Goal: Transaction & Acquisition: Download file/media

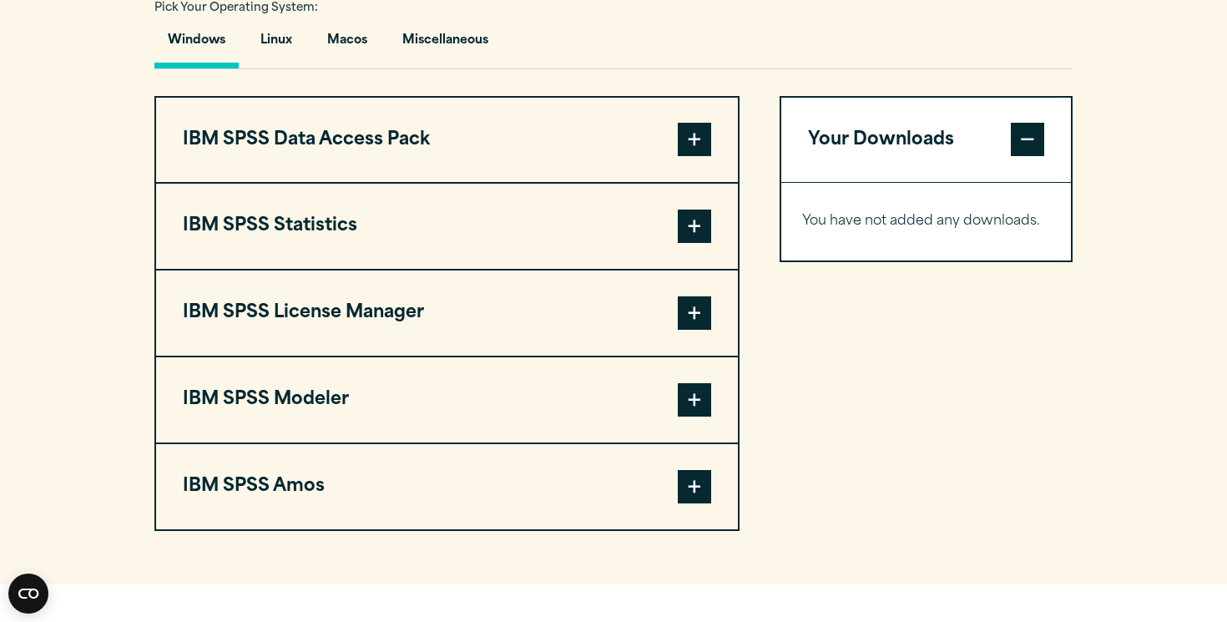
scroll to position [1268, 0]
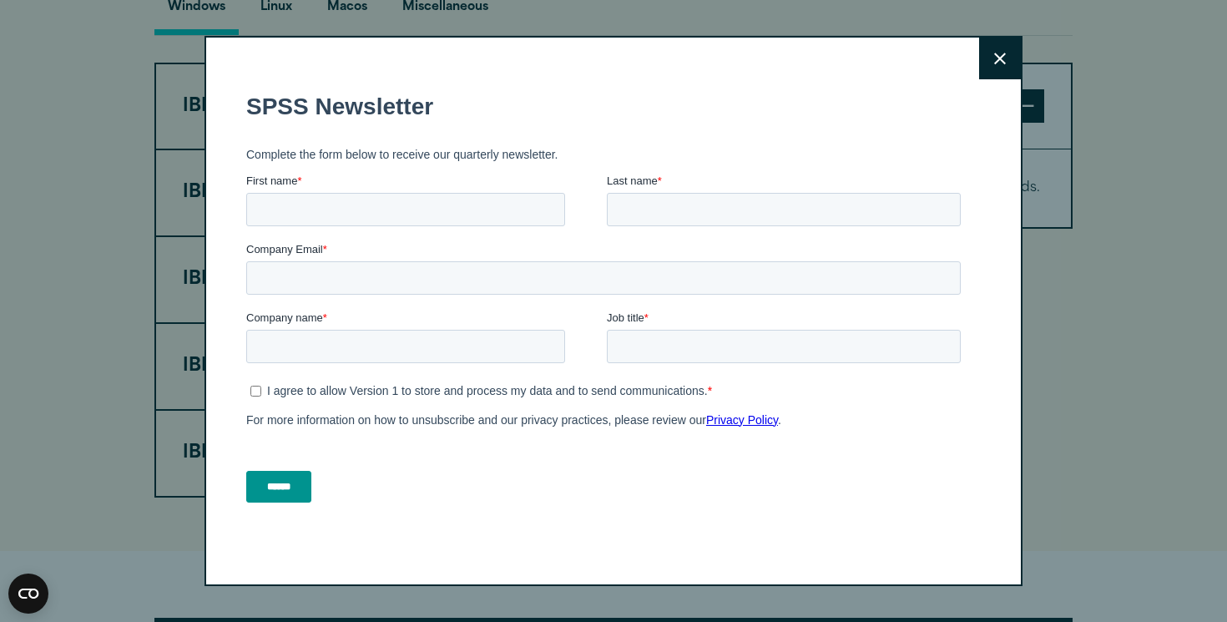
click at [996, 48] on button "Close" at bounding box center [1000, 59] width 42 height 42
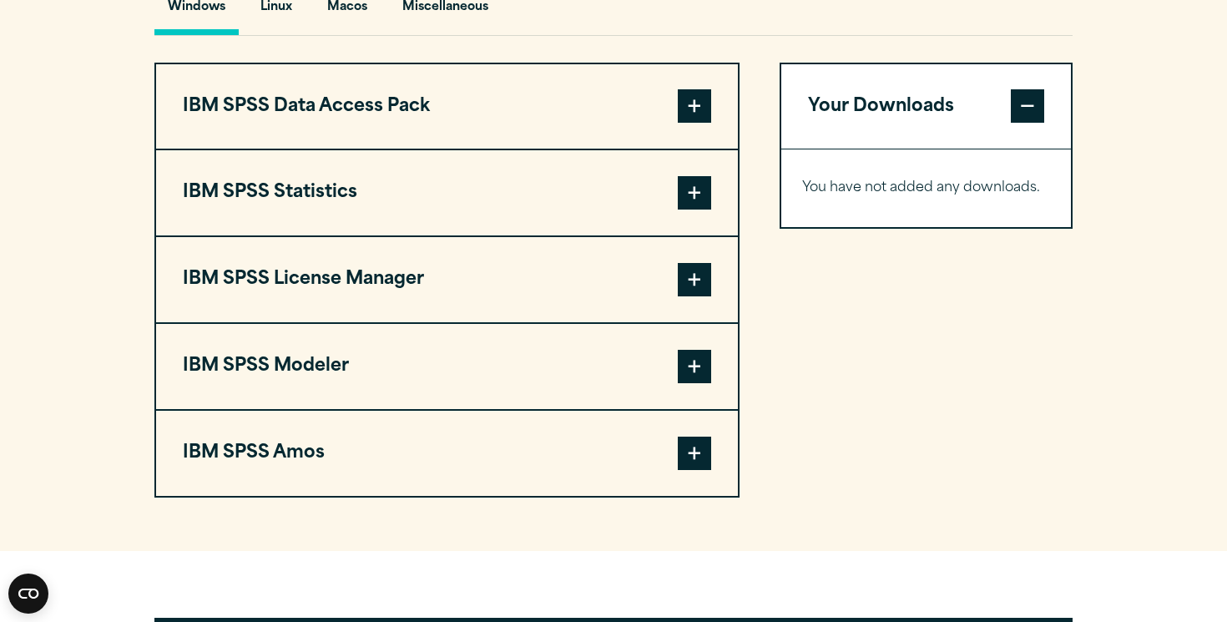
click at [1120, 225] on div "Close" at bounding box center [613, 311] width 1227 height 622
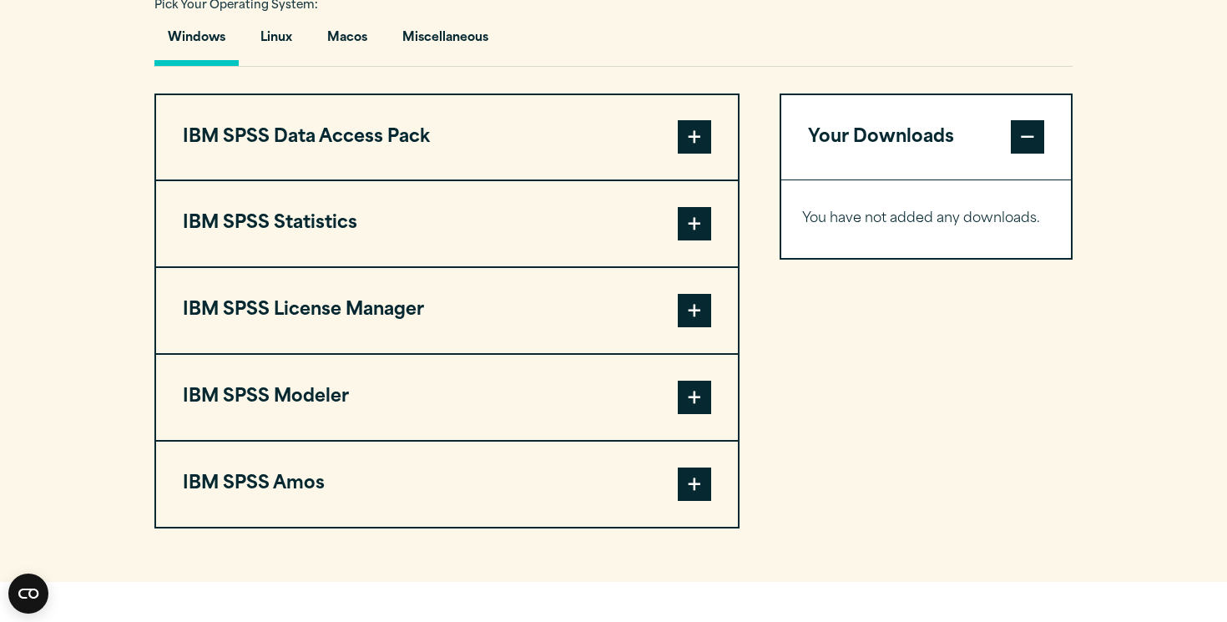
scroll to position [1235, 0]
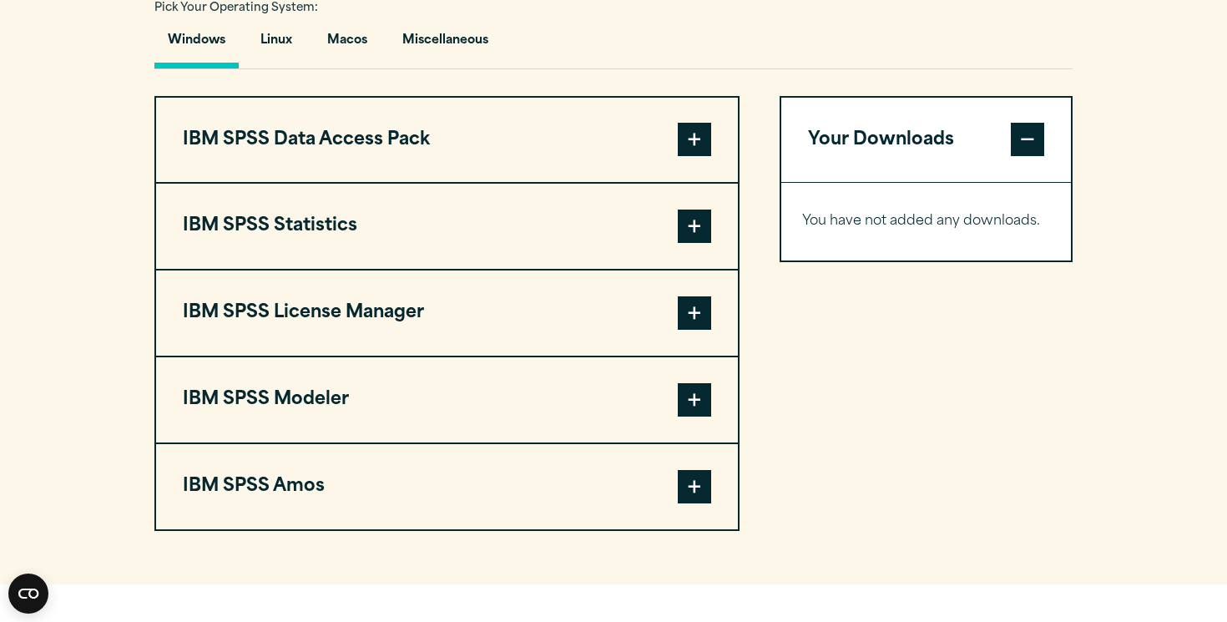
click at [679, 243] on span at bounding box center [694, 225] width 33 height 33
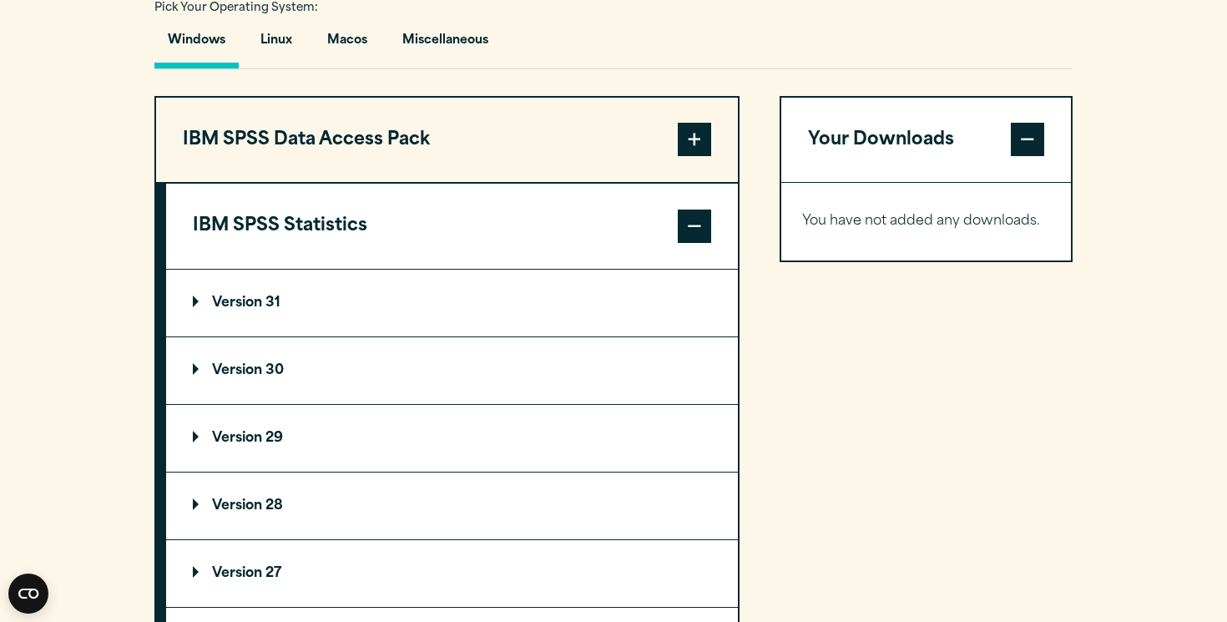
click at [573, 336] on summary "Version 31" at bounding box center [452, 303] width 572 height 67
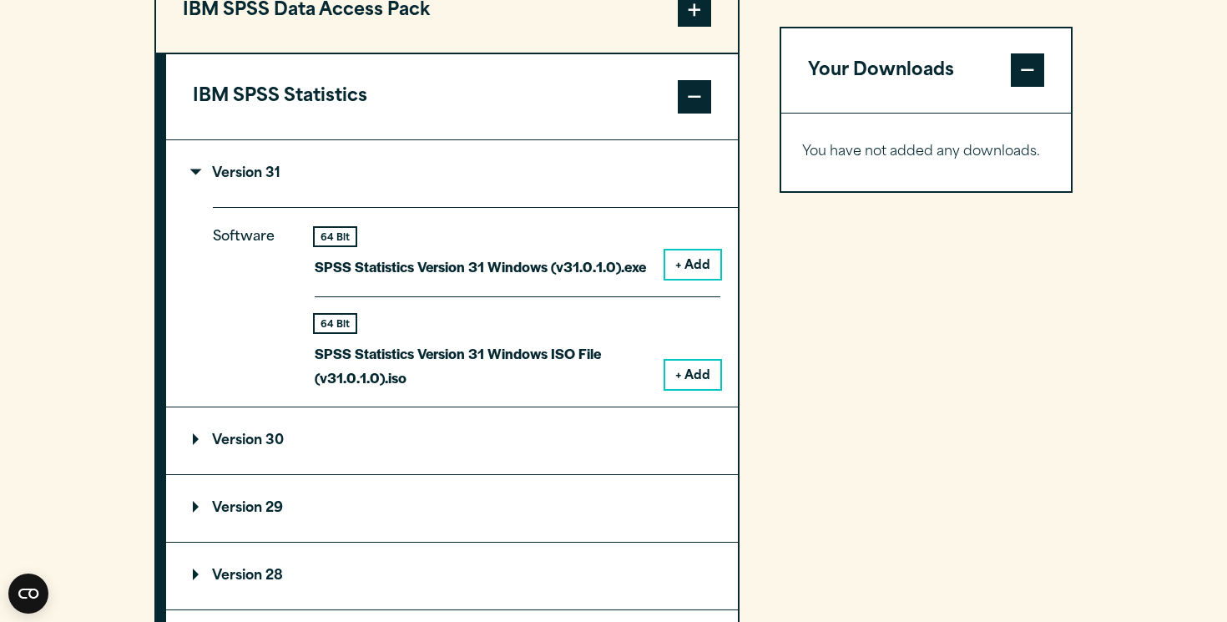
scroll to position [1368, 0]
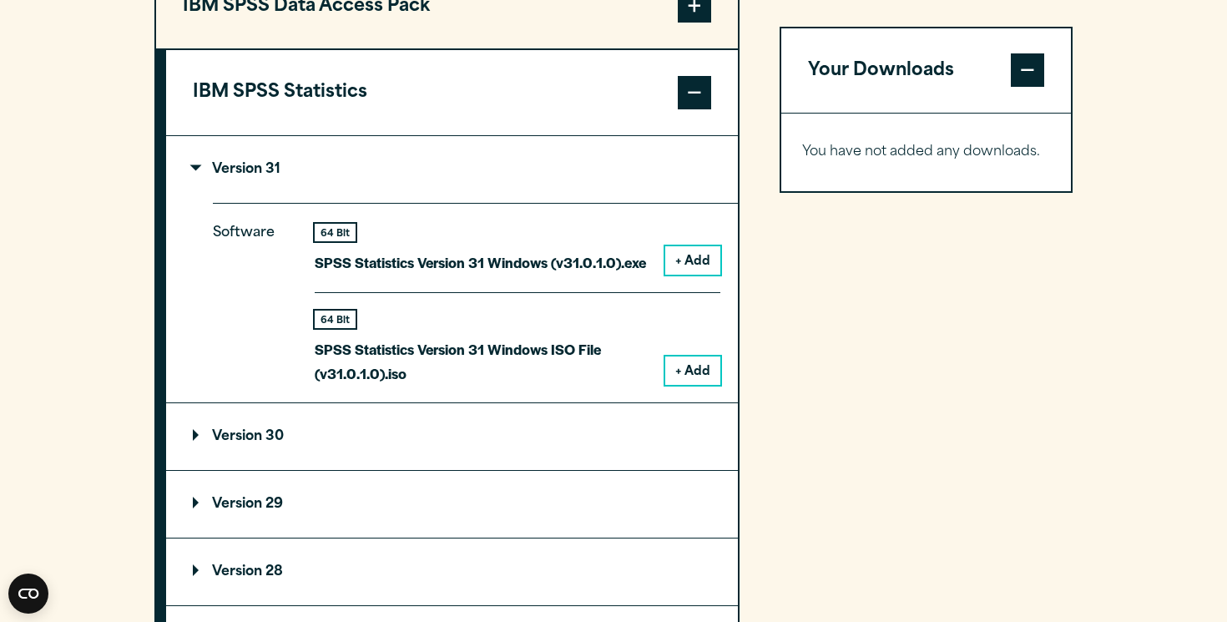
click at [461, 203] on summary "Version 31" at bounding box center [452, 169] width 572 height 67
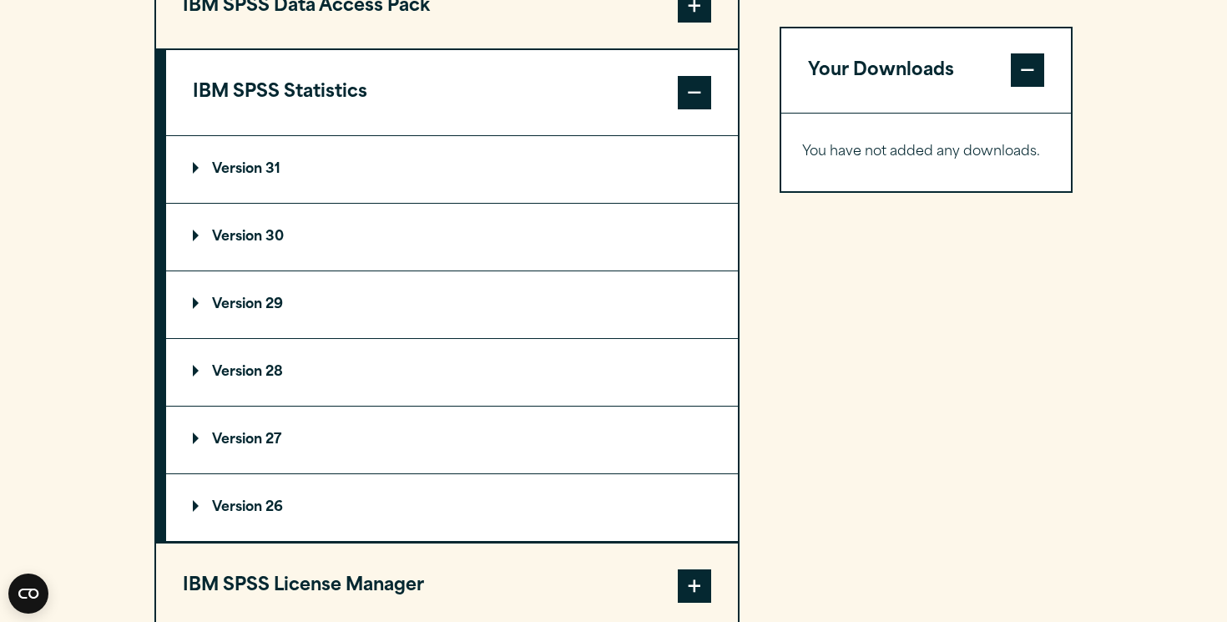
click at [371, 270] on summary "Version 30" at bounding box center [452, 237] width 572 height 67
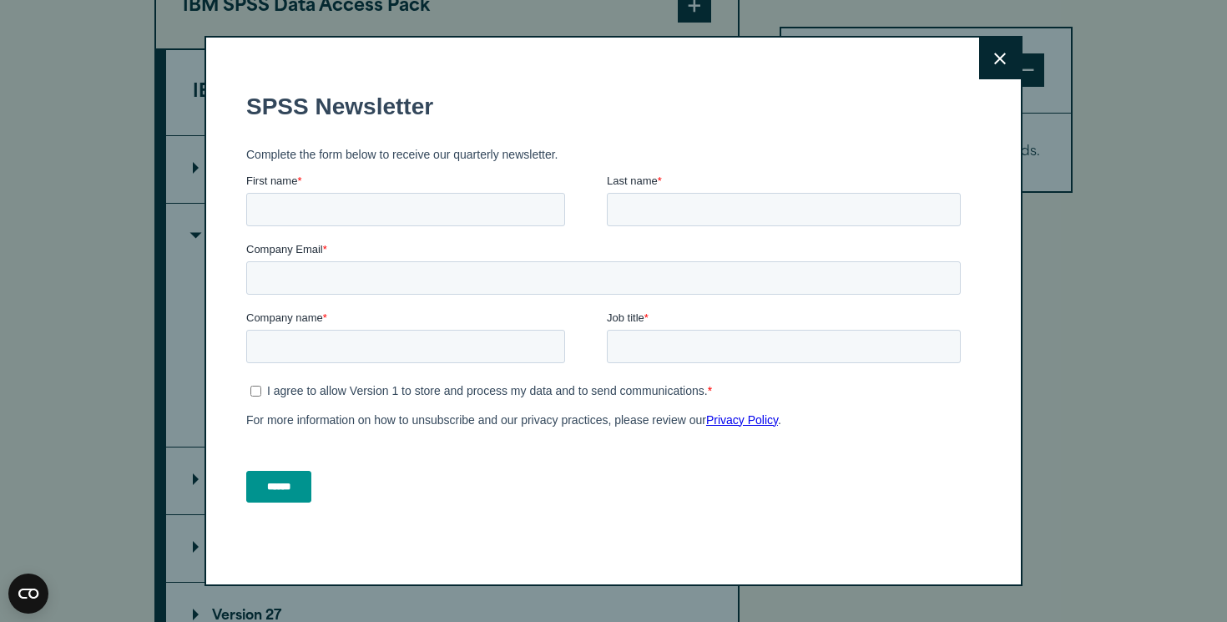
click at [994, 50] on button "Close" at bounding box center [1000, 59] width 42 height 42
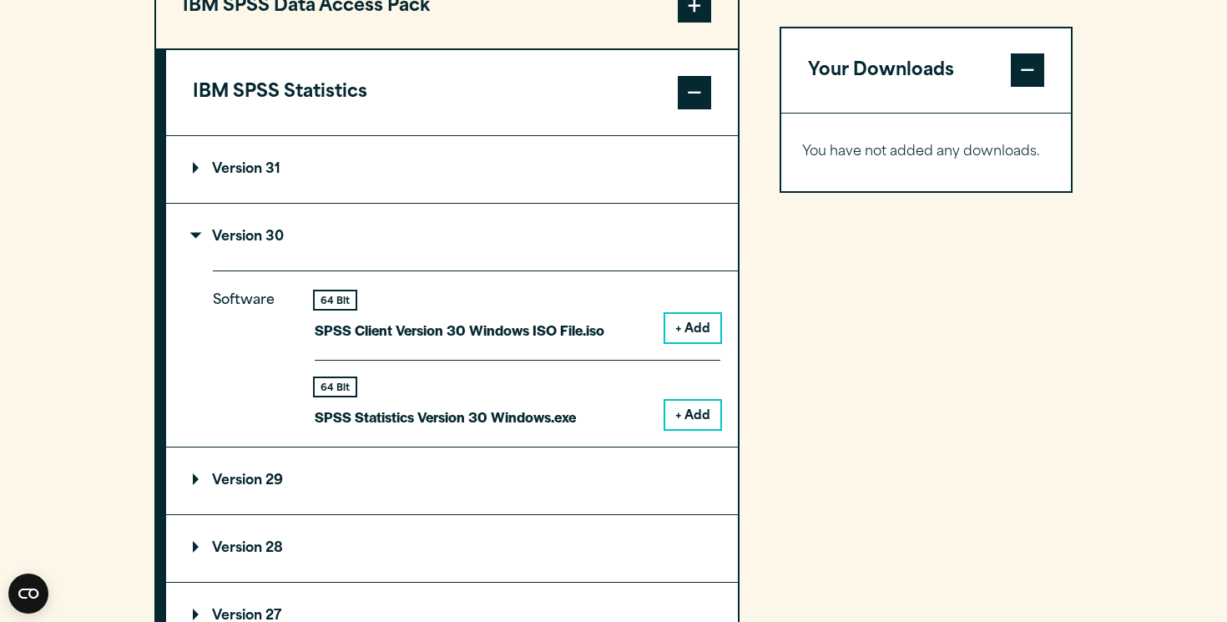
click at [429, 203] on summary "Version 31" at bounding box center [452, 169] width 572 height 67
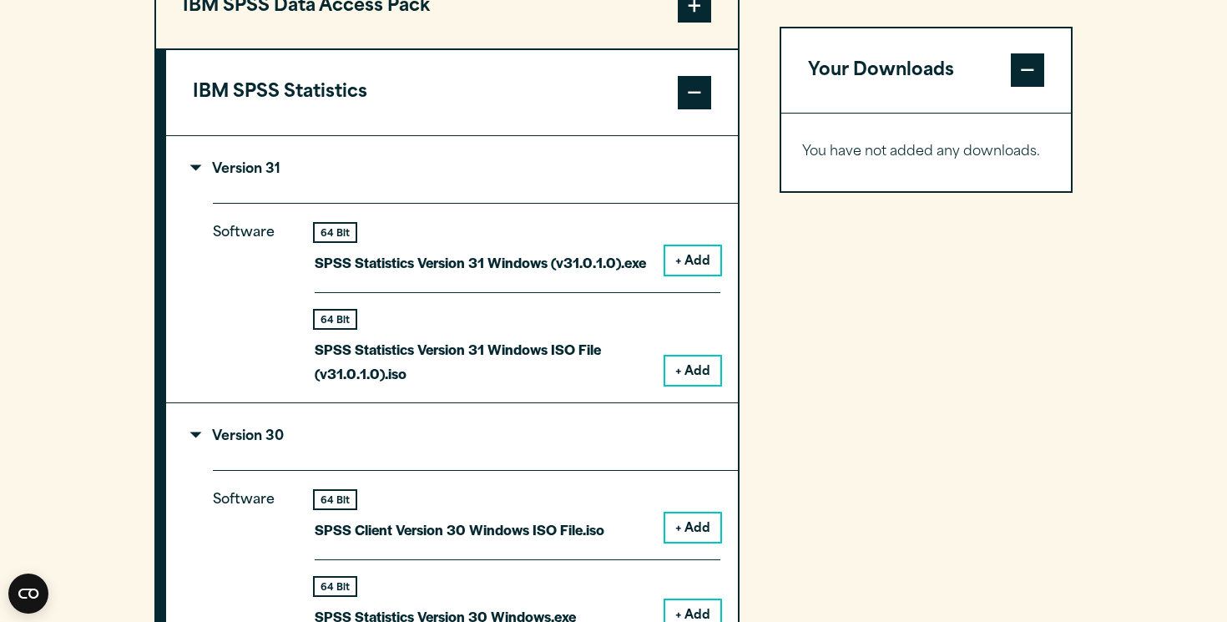
click at [429, 203] on summary "Version 31" at bounding box center [452, 169] width 572 height 67
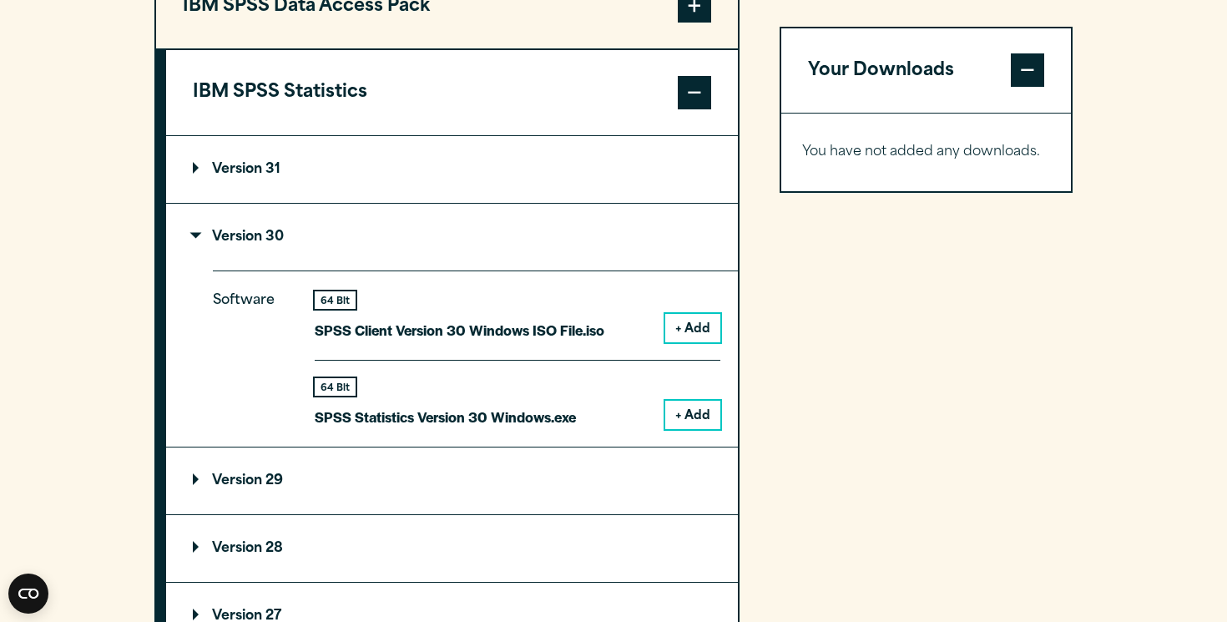
click at [417, 265] on summary "Version 30" at bounding box center [452, 237] width 572 height 67
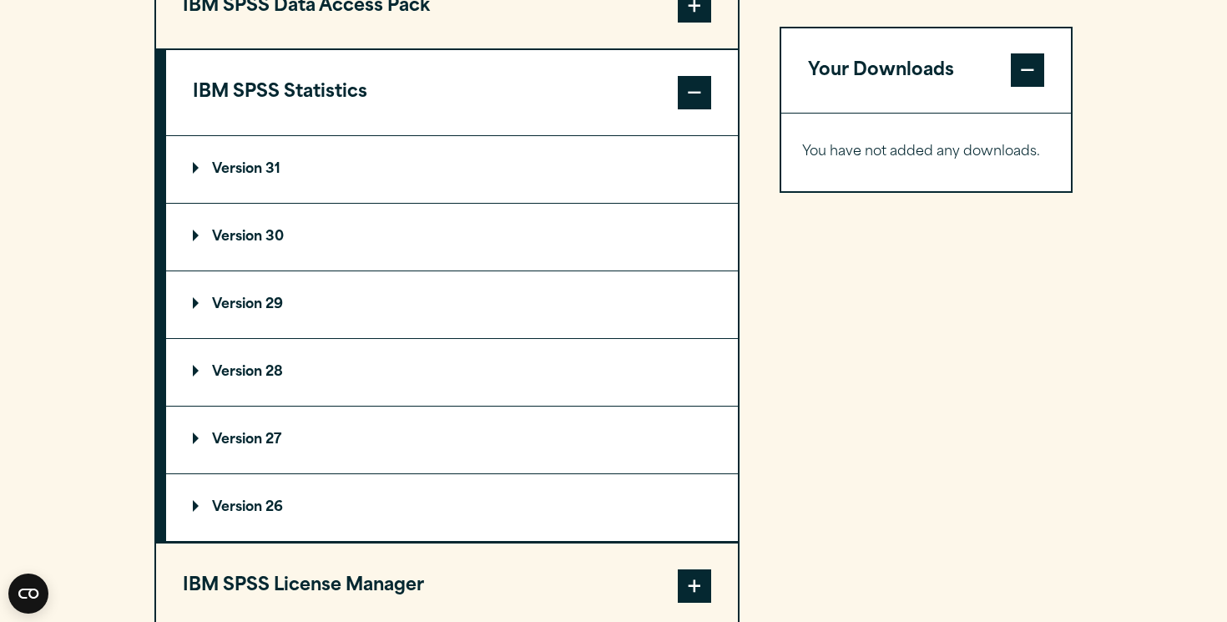
click at [423, 120] on button "IBM SPSS Statistics" at bounding box center [452, 92] width 572 height 85
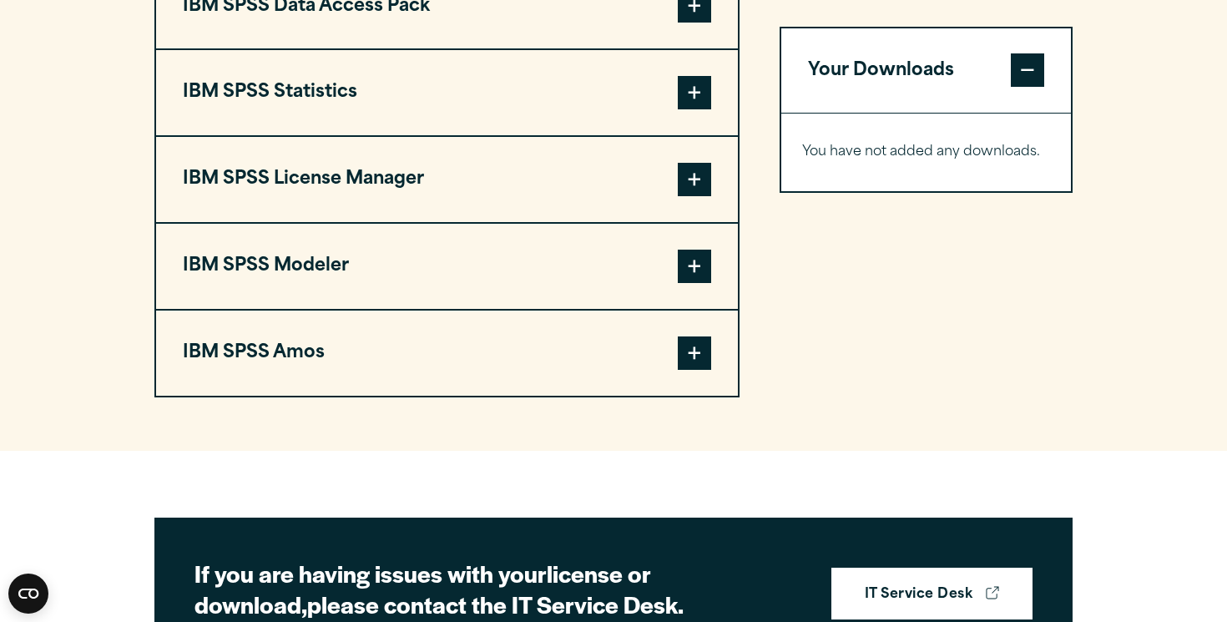
click at [676, 132] on button "IBM SPSS Statistics" at bounding box center [447, 92] width 582 height 85
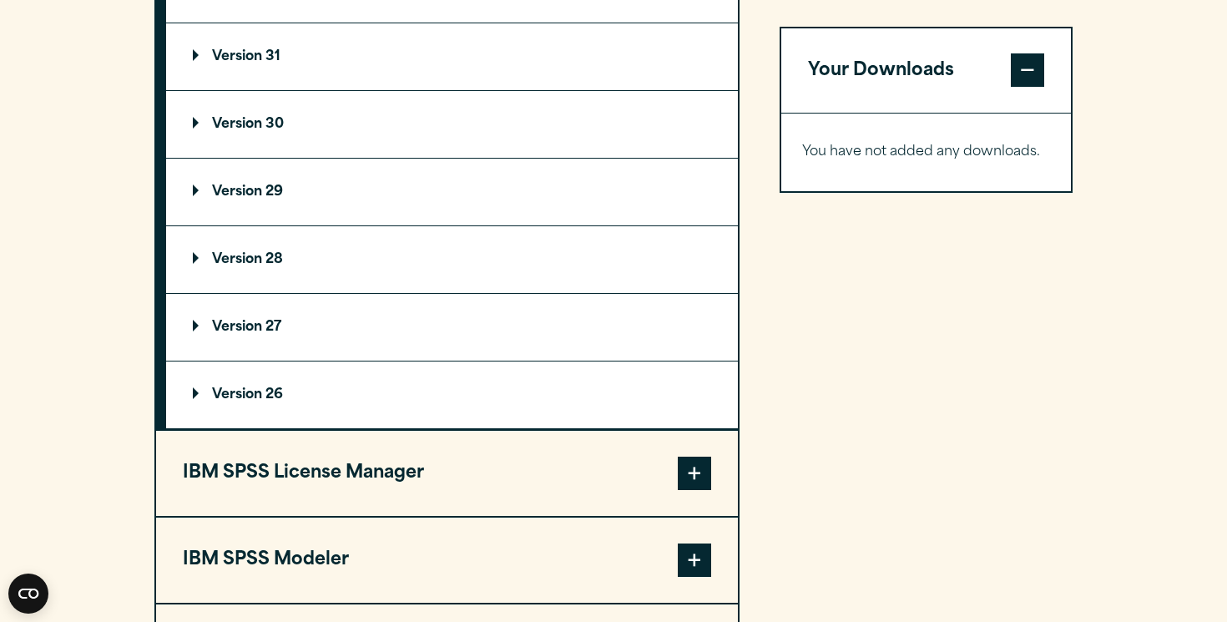
scroll to position [1469, 0]
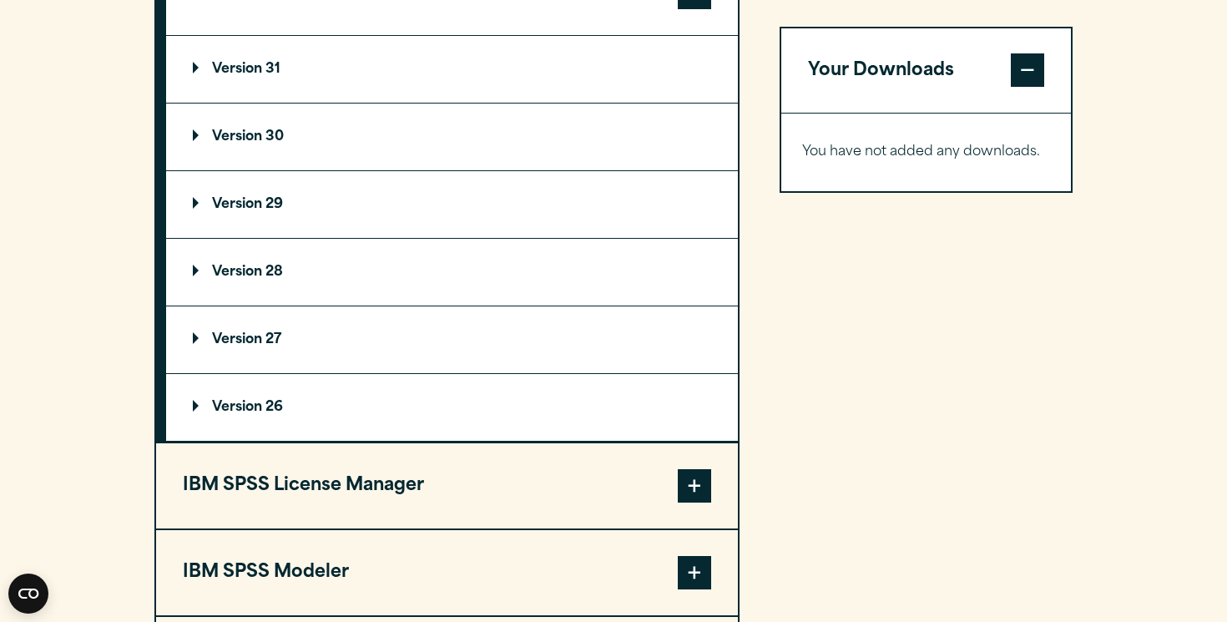
click at [372, 170] on summary "Version 30" at bounding box center [452, 136] width 572 height 67
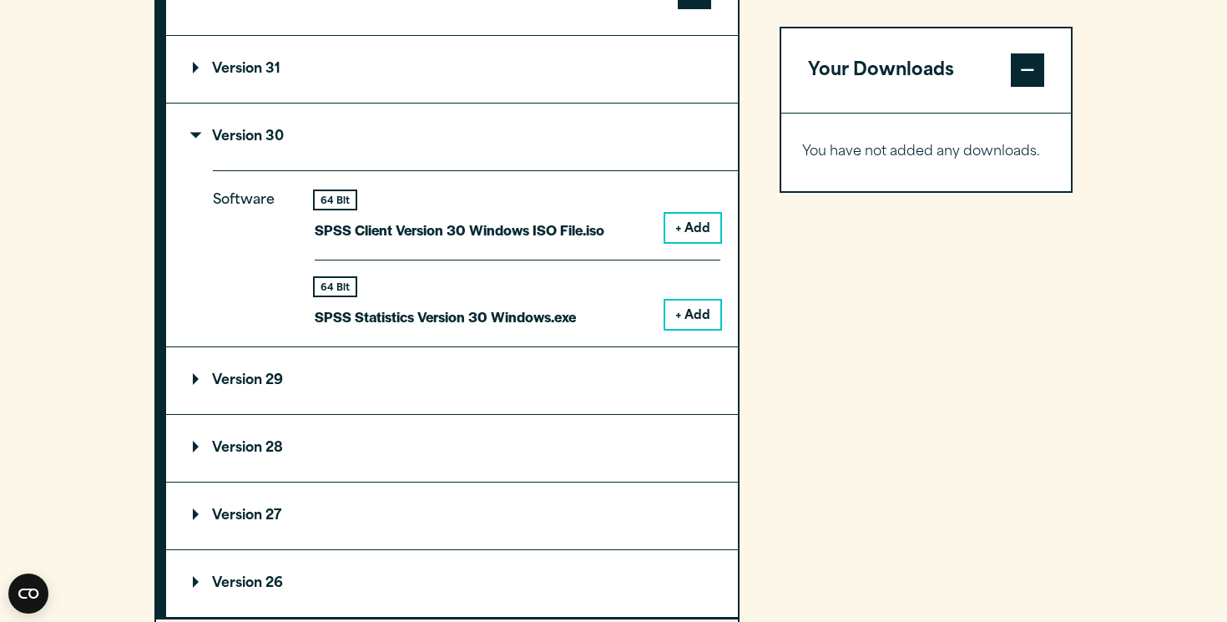
click at [789, 292] on div "Your Downloads You have not added any downloads. Download 0 Items" at bounding box center [925, 370] width 293 height 1016
click at [669, 329] on button "+ Add" at bounding box center [692, 314] width 55 height 28
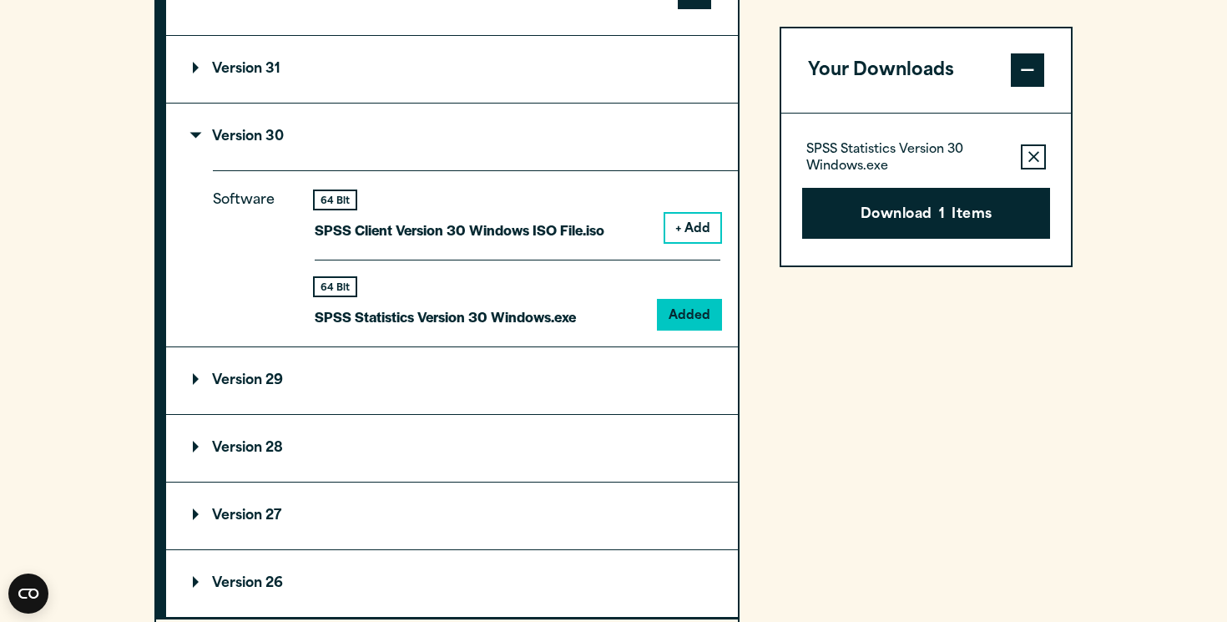
click at [695, 242] on button "+ Add" at bounding box center [692, 228] width 55 height 28
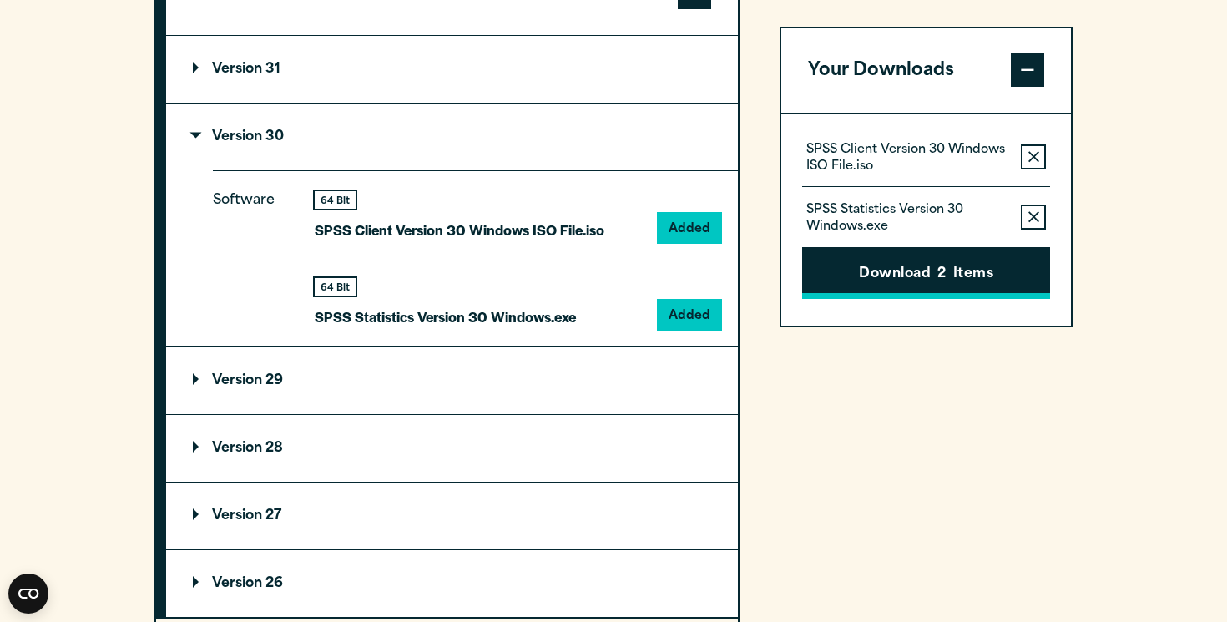
click at [849, 282] on button "Download 2 Items" at bounding box center [926, 274] width 248 height 52
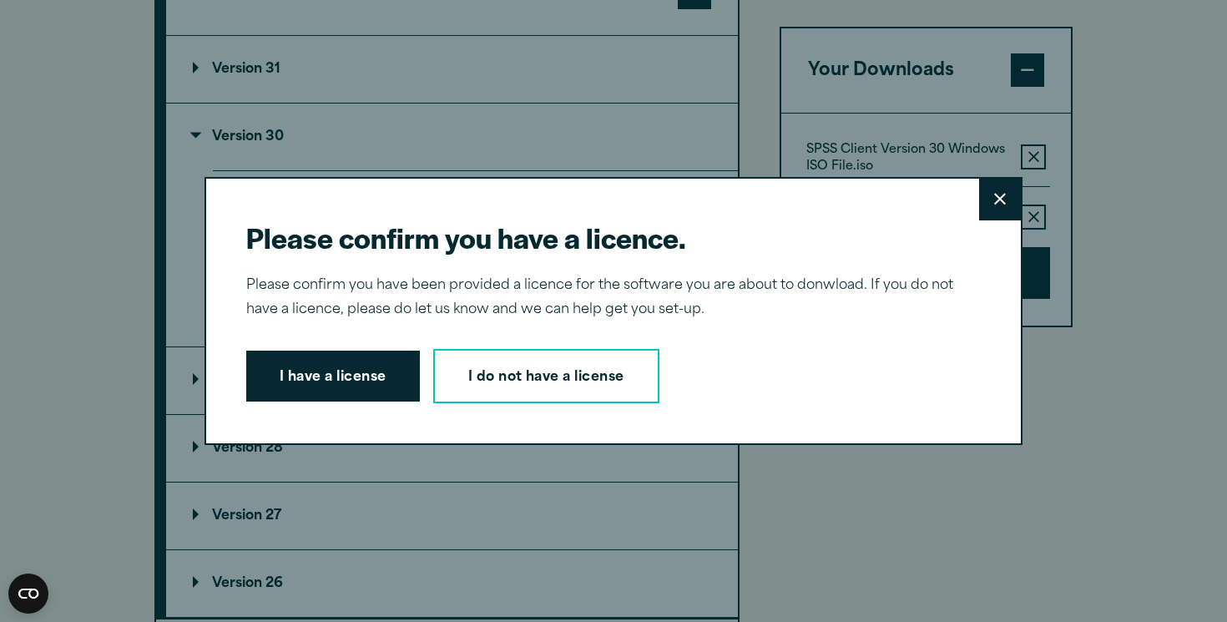
click at [1006, 189] on button "Close" at bounding box center [1000, 200] width 42 height 42
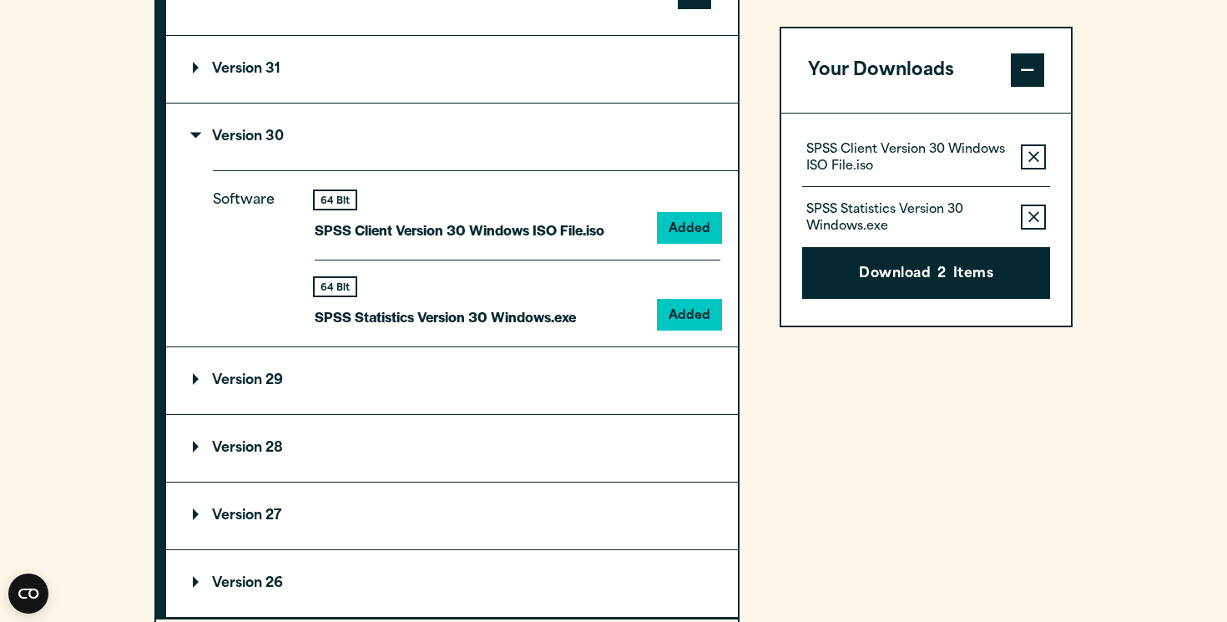
click at [640, 170] on summary "Version 30" at bounding box center [452, 136] width 572 height 67
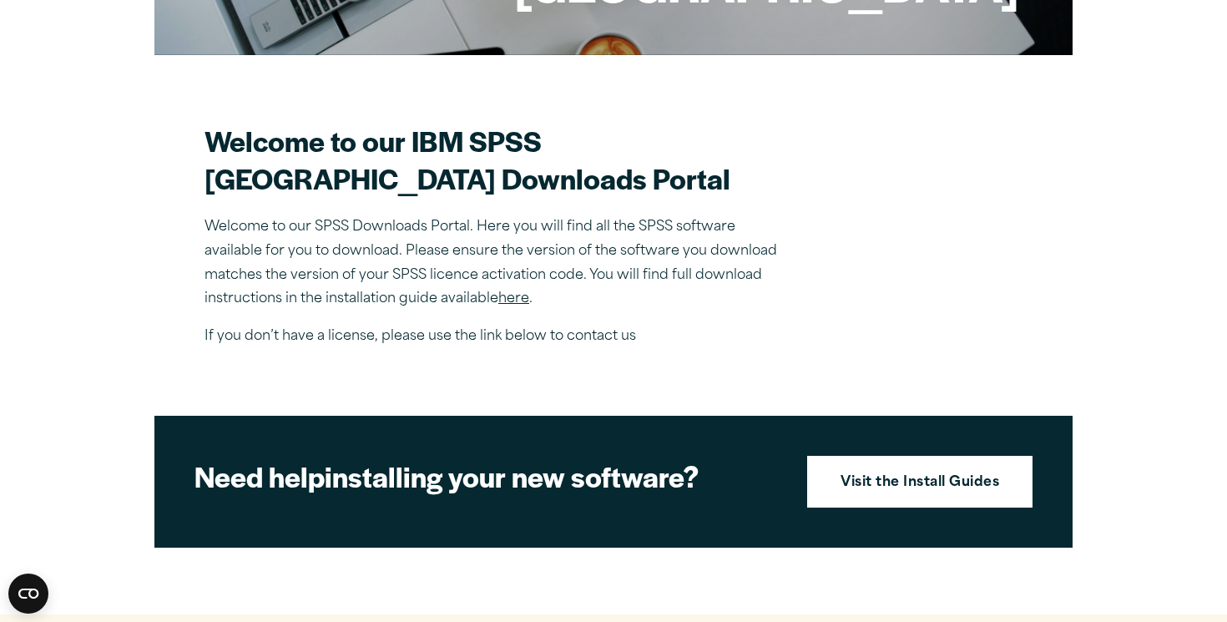
scroll to position [476, 0]
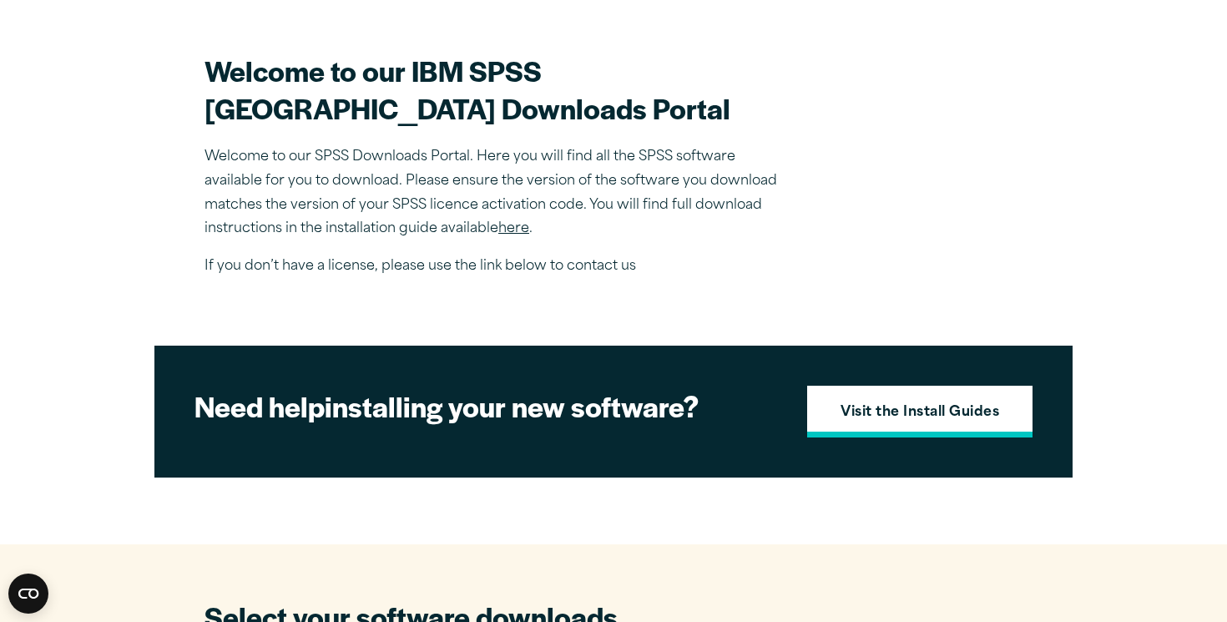
click at [948, 436] on link "Visit the Install Guides" at bounding box center [919, 411] width 225 height 52
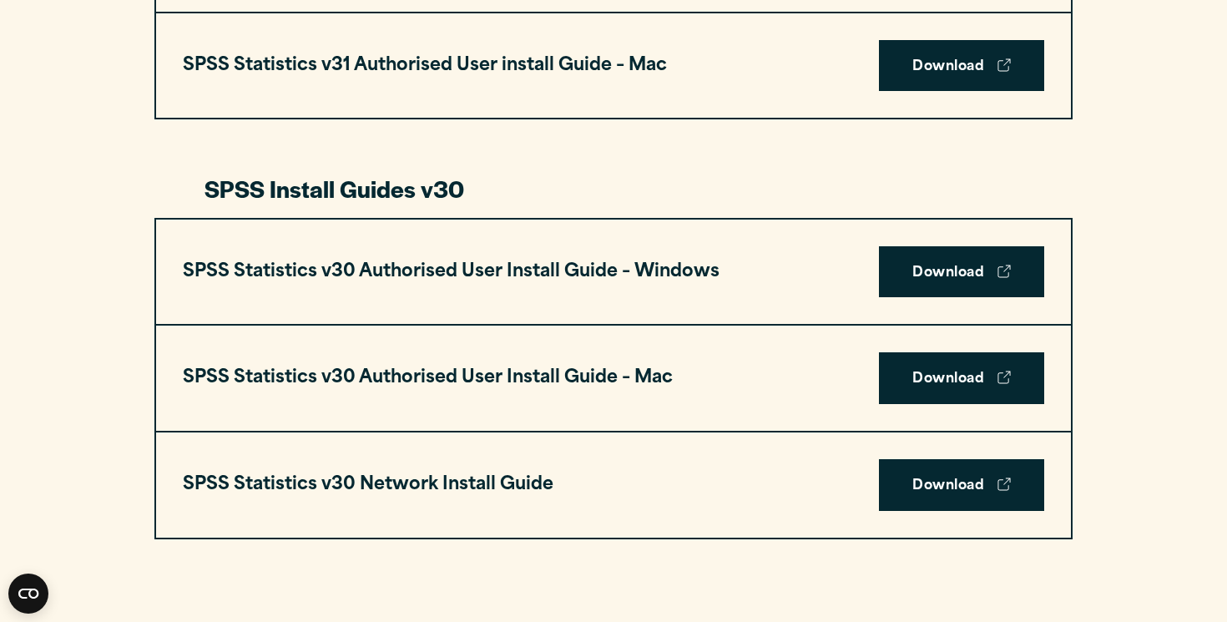
scroll to position [1079, 0]
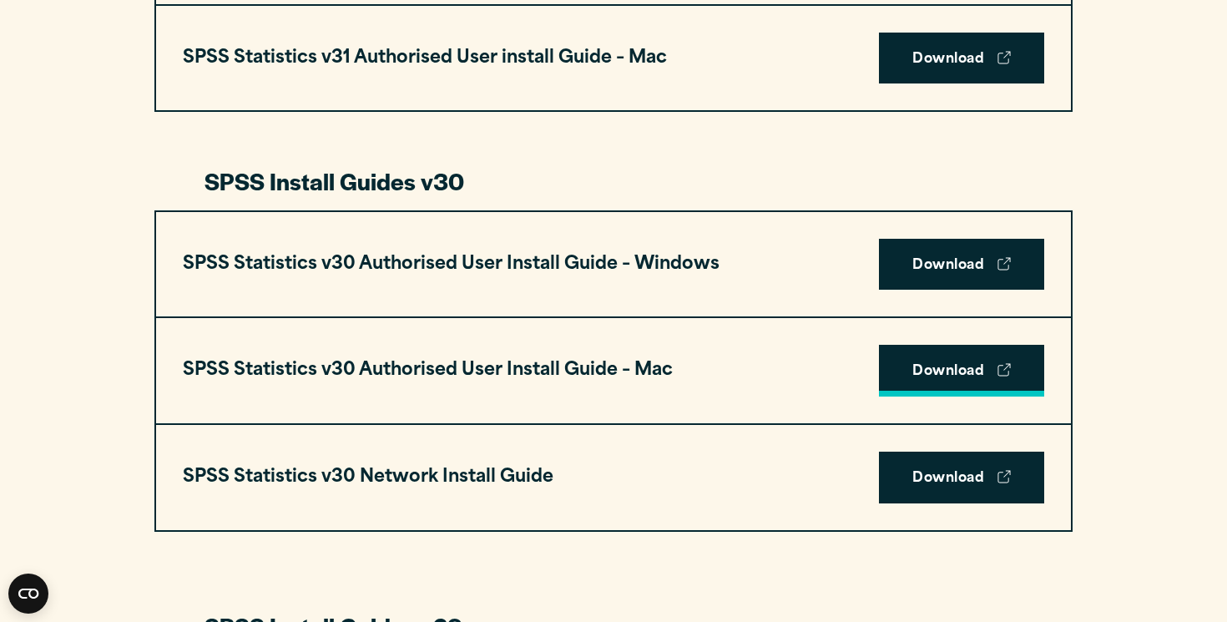
click at [970, 366] on link "Download" at bounding box center [961, 371] width 165 height 52
